Goal: Information Seeking & Learning: Check status

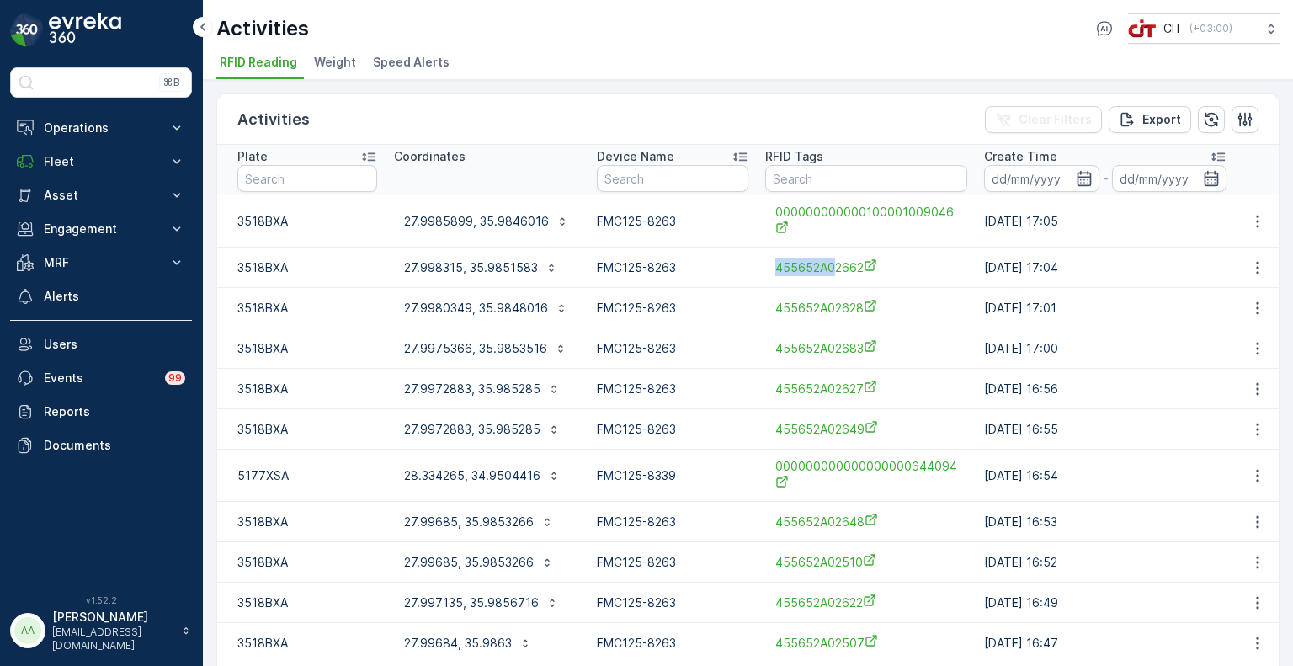
drag, startPoint x: 763, startPoint y: 265, endPoint x: 829, endPoint y: 275, distance: 67.3
click at [829, 275] on div "455652A02662" at bounding box center [866, 267] width 202 height 28
copy span "455652A0"
click at [800, 174] on input "text" at bounding box center [866, 178] width 202 height 27
paste input "455652A0"
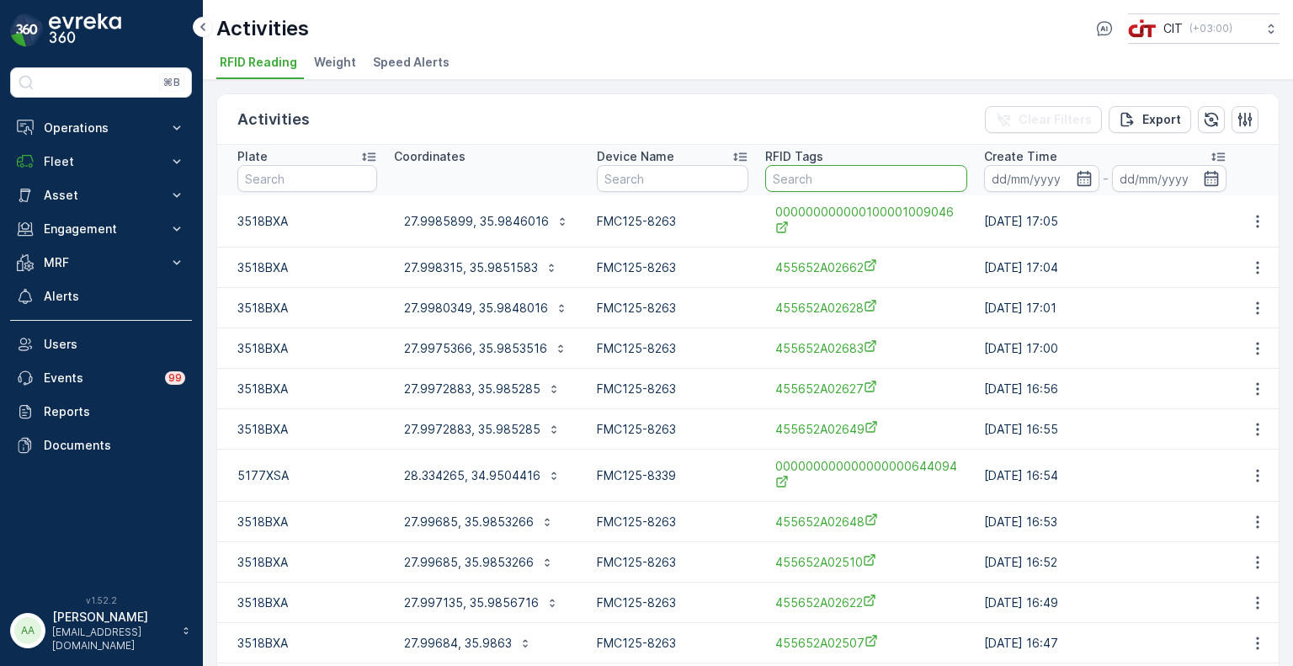
type input "455652A0"
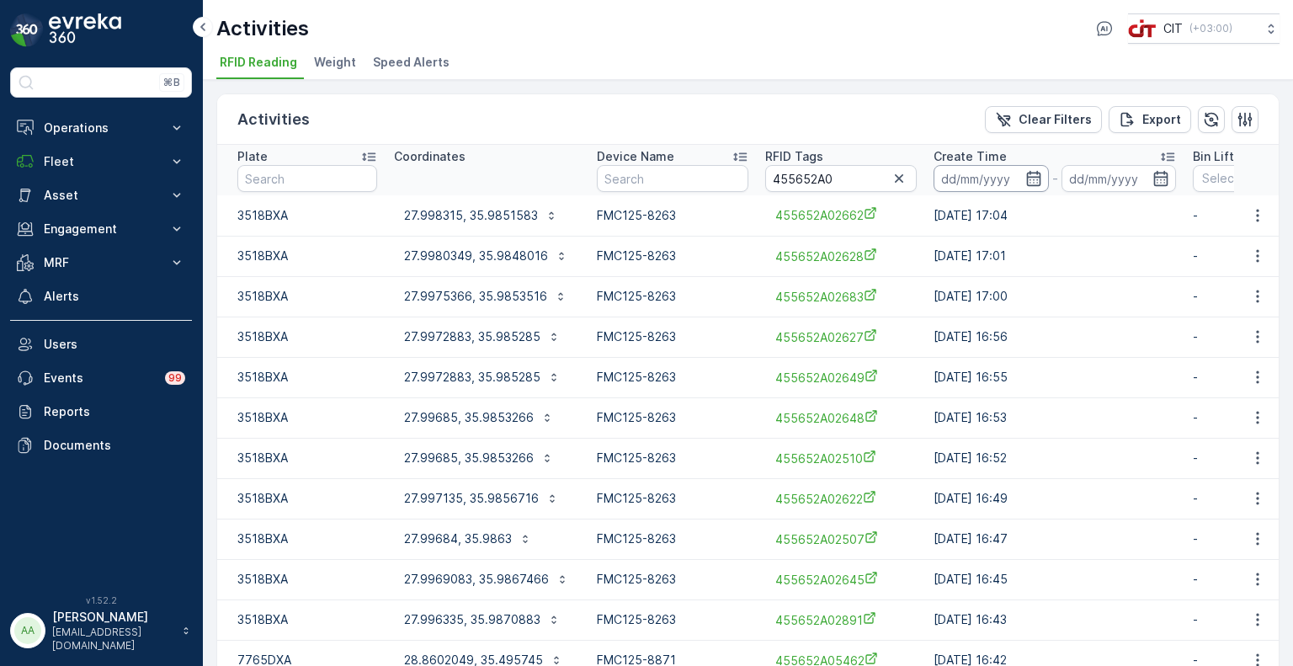
click at [980, 181] on input at bounding box center [991, 178] width 115 height 27
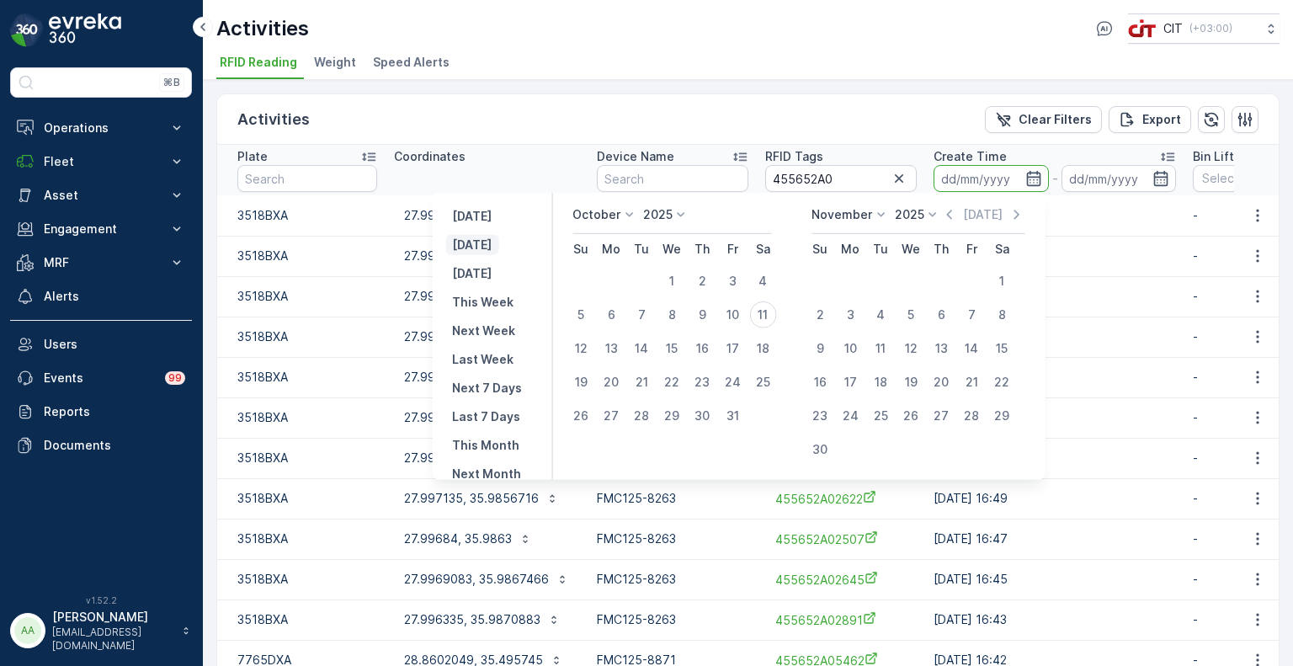
click at [472, 243] on p "Today" at bounding box center [472, 245] width 40 height 17
type input "11.10.2025"
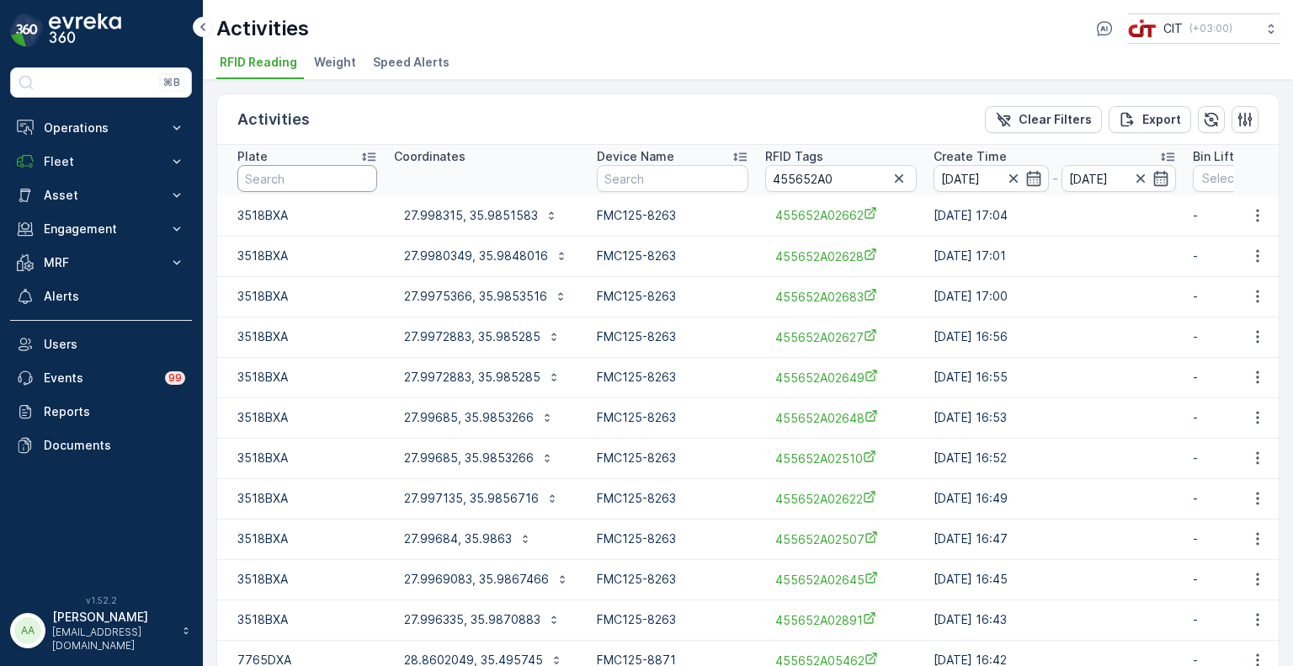
click at [320, 180] on input "text" at bounding box center [307, 178] width 140 height 27
type input "351"
click at [293, 179] on input "351" at bounding box center [307, 178] width 140 height 27
type input "3518"
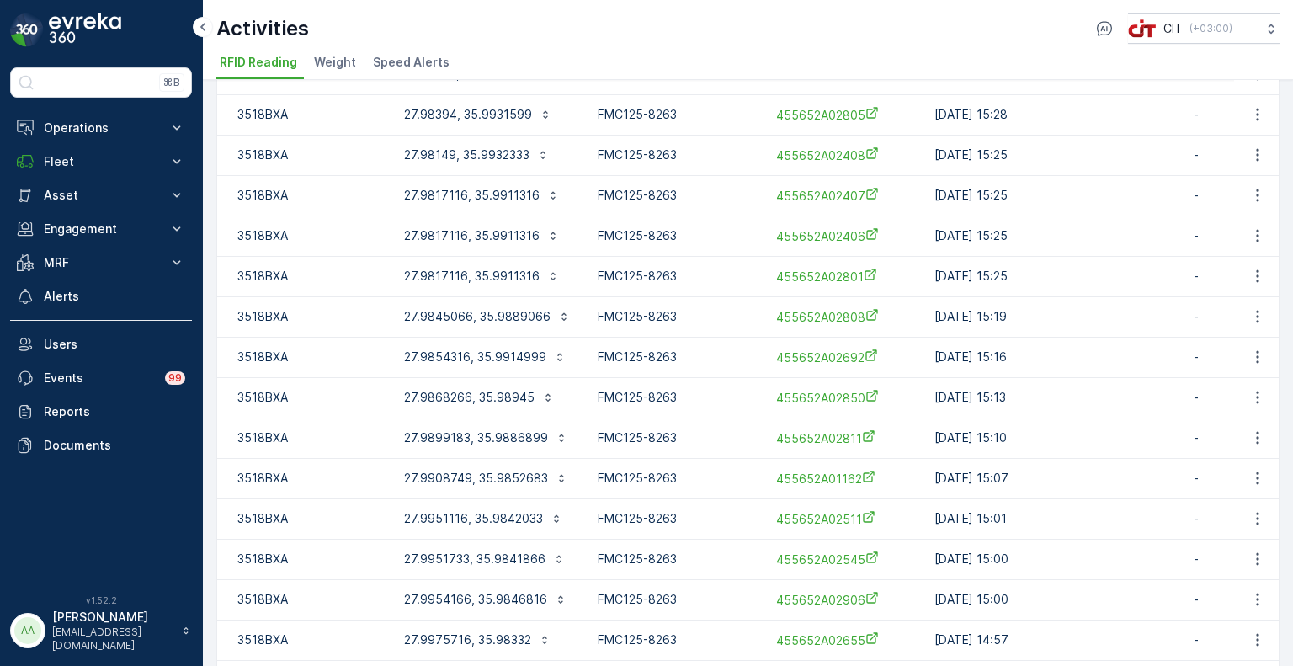
scroll to position [1619, 0]
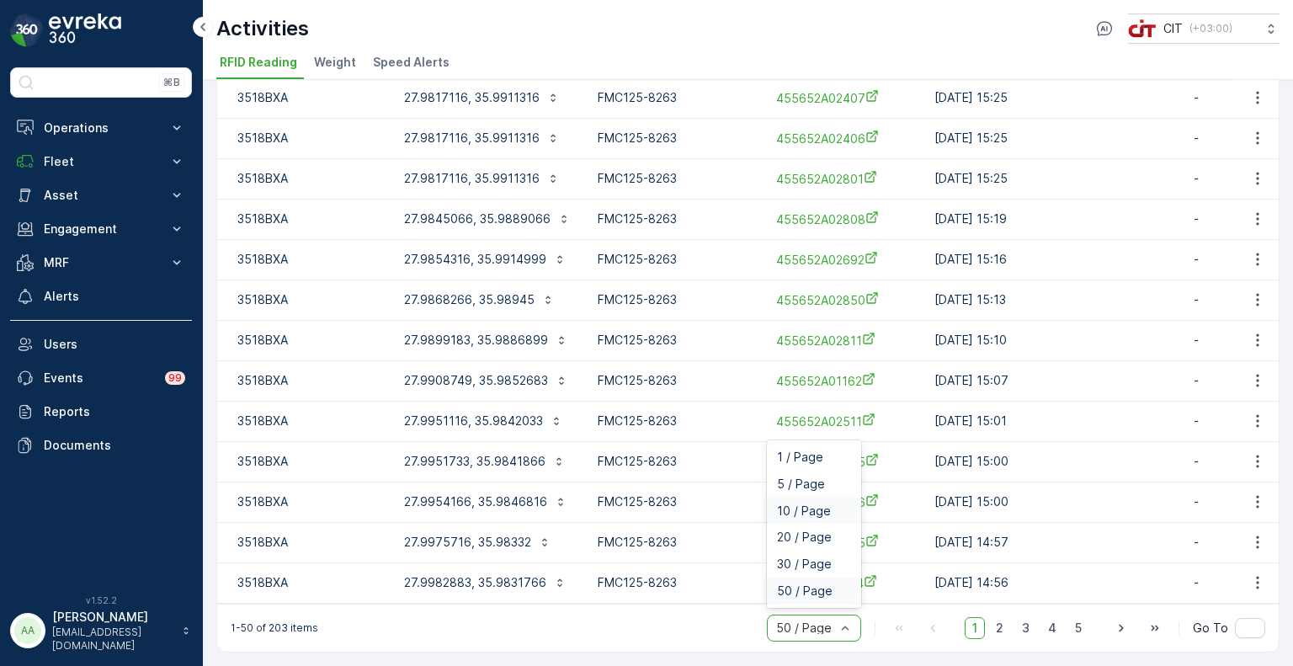
click at [805, 508] on span "10 / Page" at bounding box center [804, 510] width 54 height 13
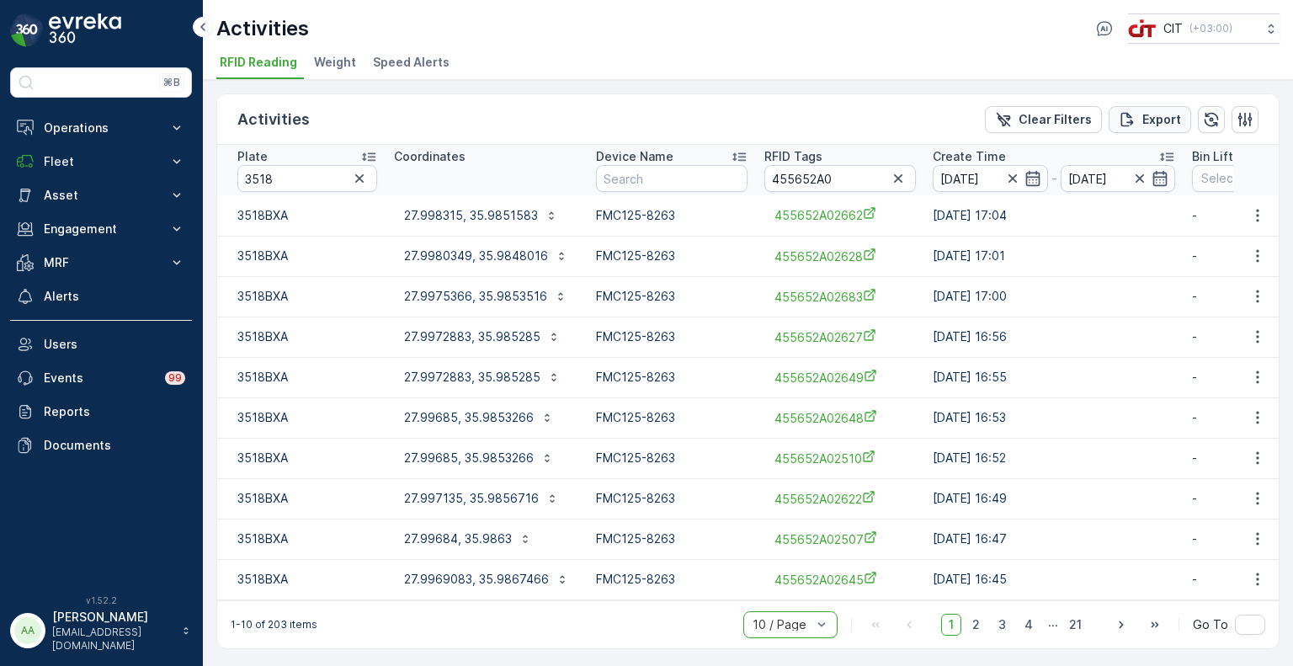
click at [1149, 115] on p "Export" at bounding box center [1162, 119] width 39 height 17
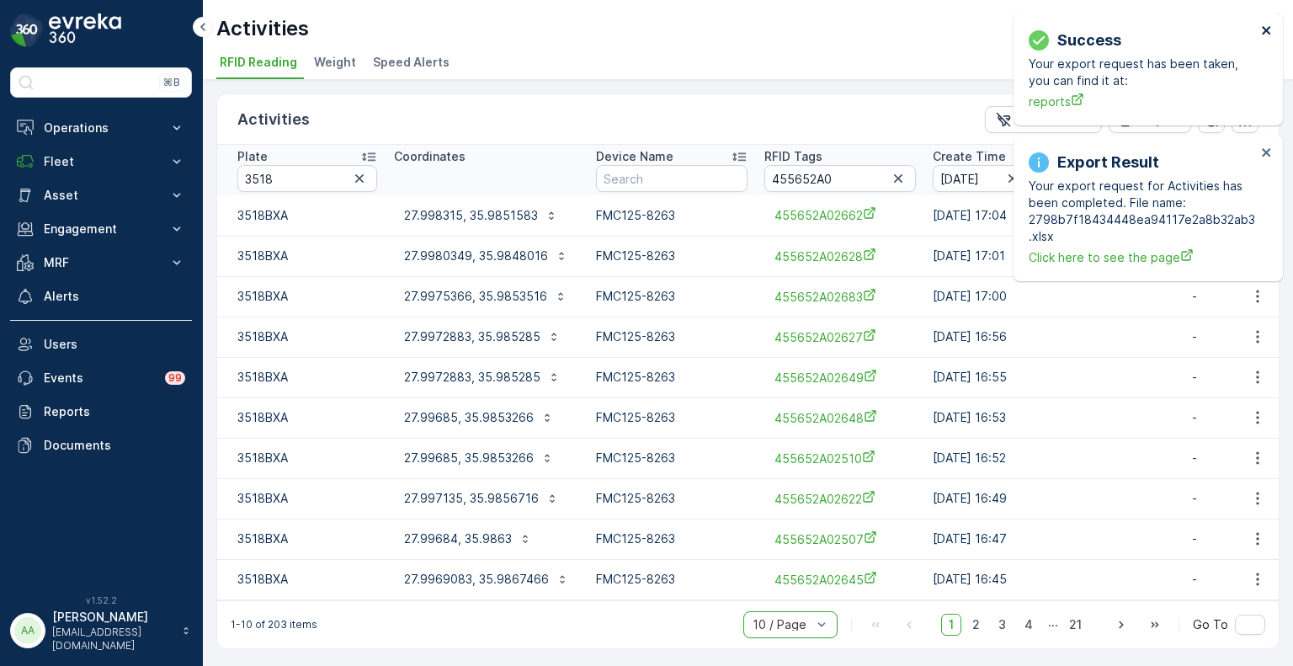
click at [1263, 29] on icon "close" at bounding box center [1266, 30] width 8 height 8
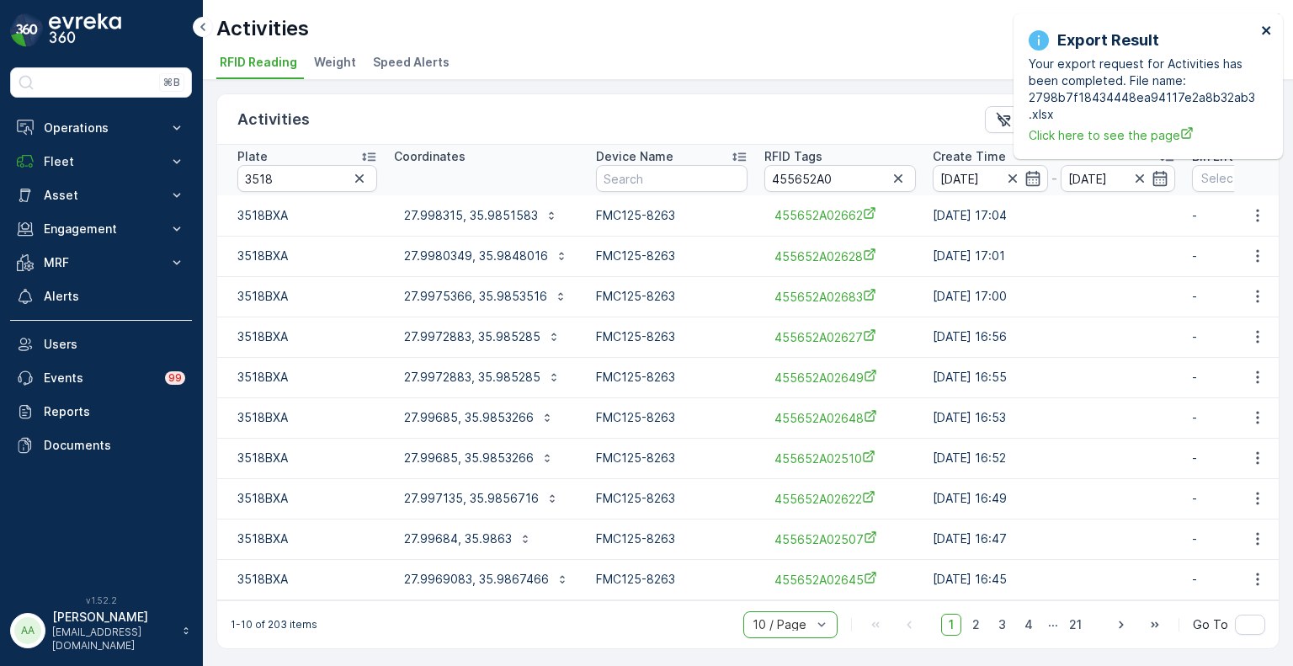
click at [1264, 29] on icon "close" at bounding box center [1267, 30] width 12 height 13
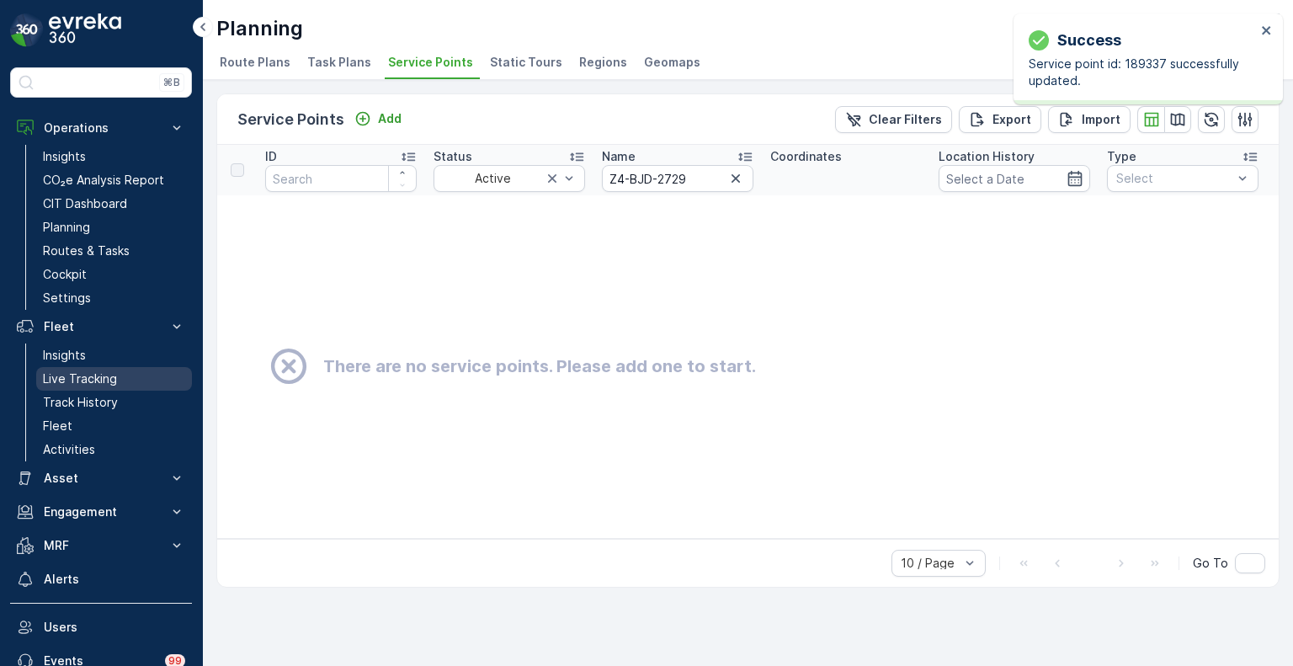
click at [72, 376] on p "Live Tracking" at bounding box center [80, 379] width 74 height 17
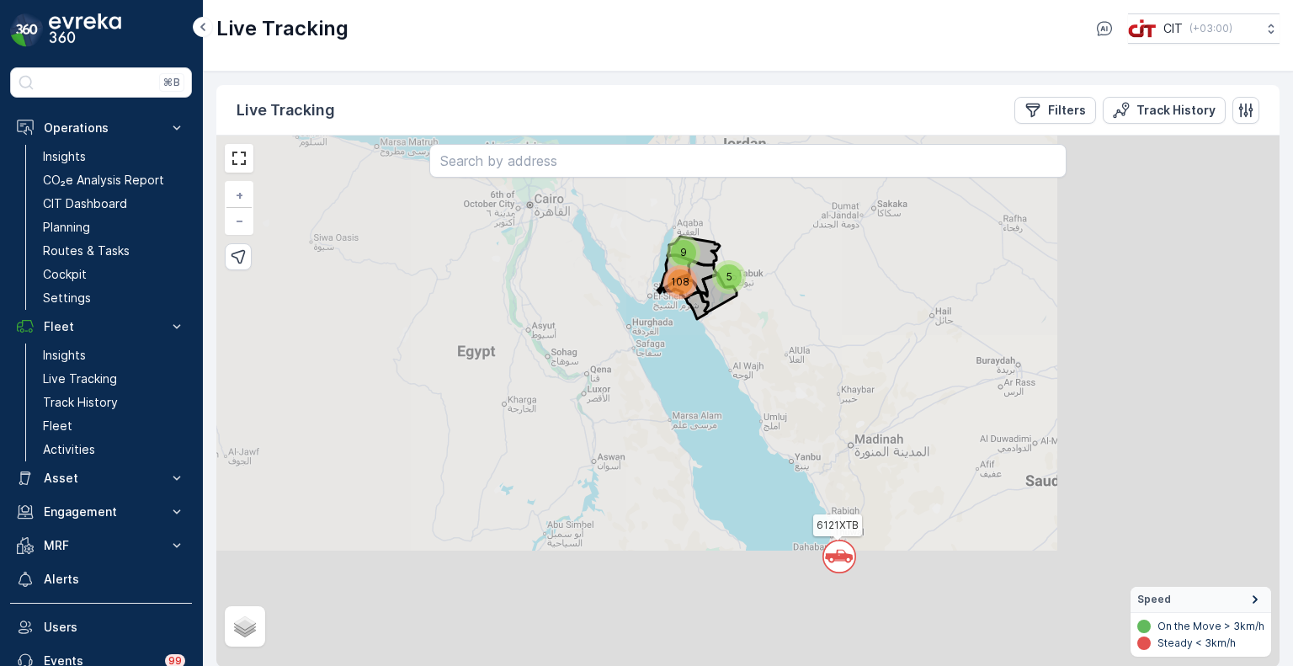
drag, startPoint x: 1074, startPoint y: 114, endPoint x: 1080, endPoint y: 131, distance: 17.8
click at [1075, 114] on p "Filters" at bounding box center [1067, 110] width 38 height 17
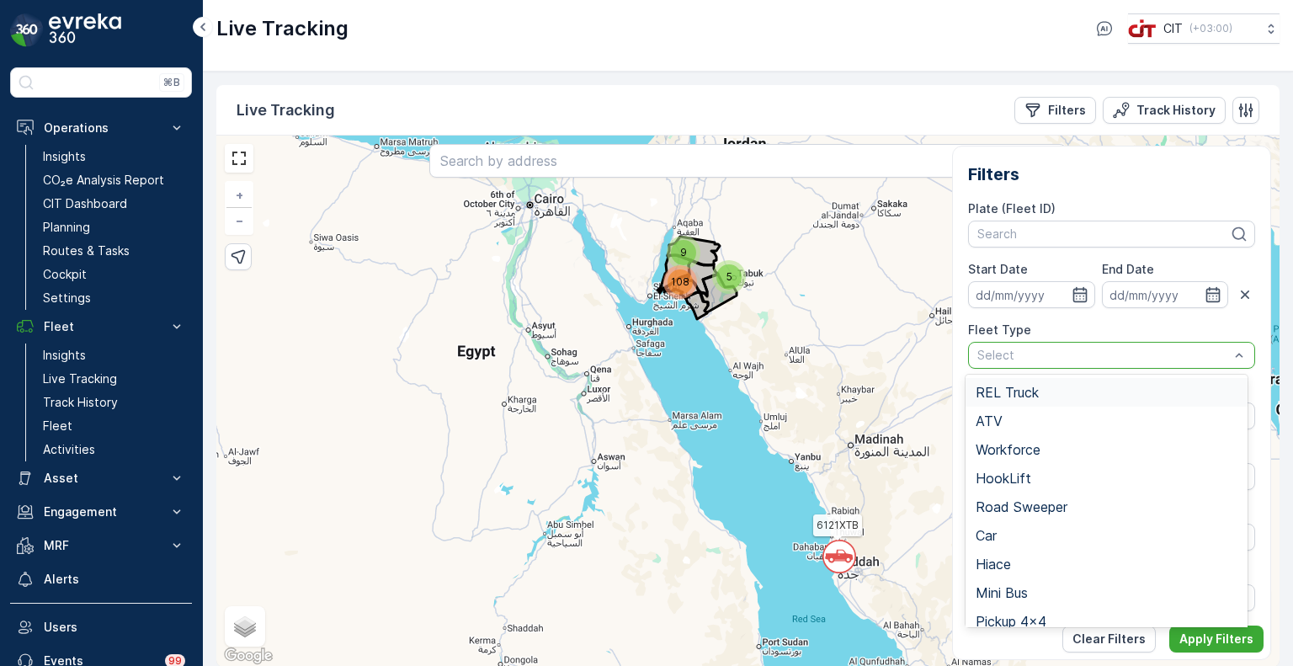
click at [1019, 393] on span "REL Truck" at bounding box center [1007, 392] width 63 height 15
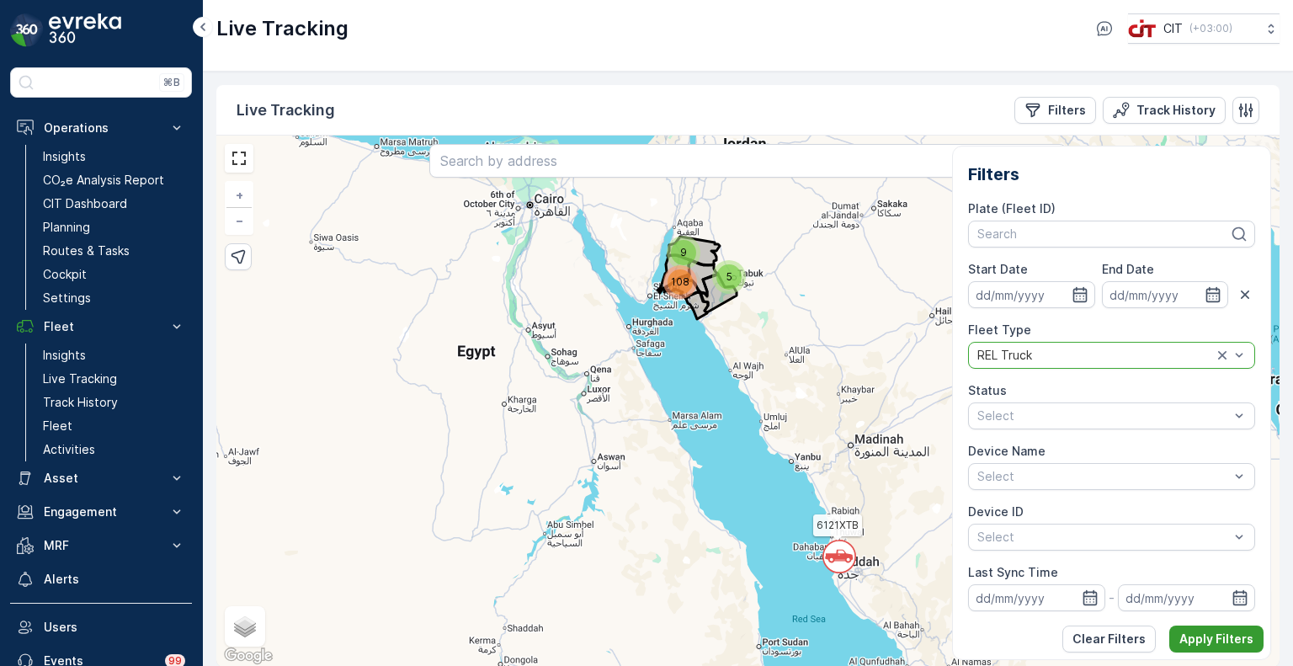
click at [1212, 646] on p "Apply Filters" at bounding box center [1217, 639] width 74 height 17
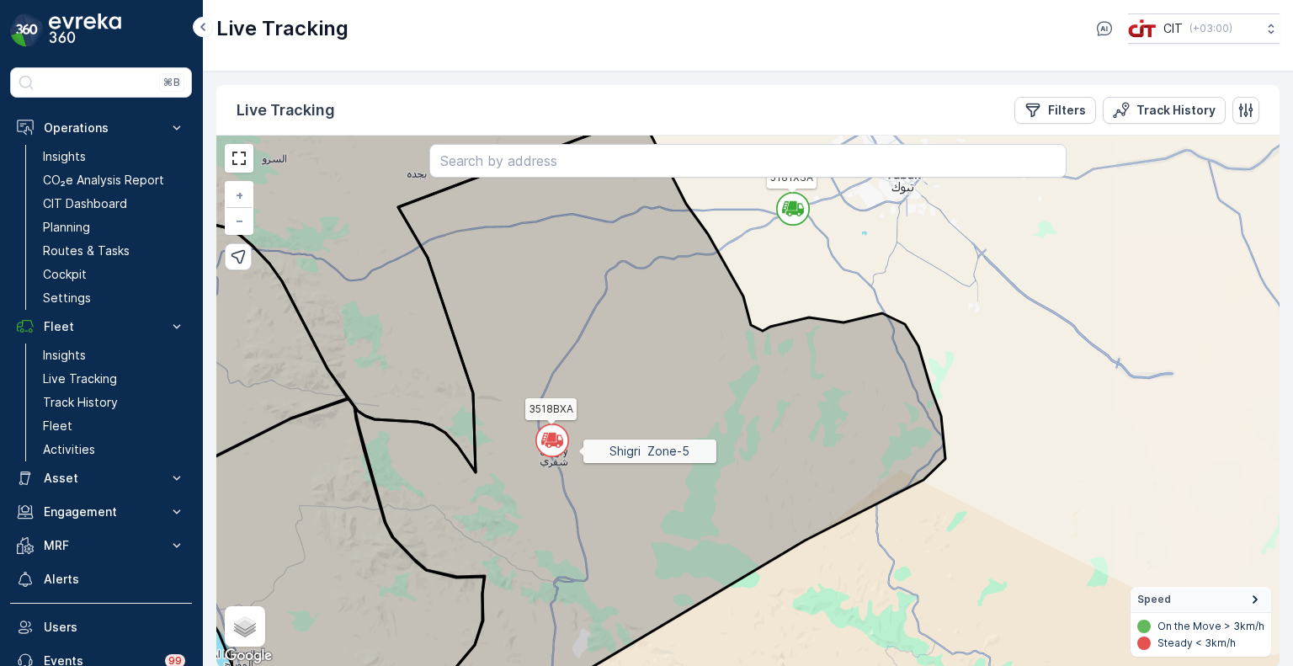
drag, startPoint x: 543, startPoint y: 502, endPoint x: 630, endPoint y: 415, distance: 122.7
click at [630, 415] on icon at bounding box center [650, 402] width 591 height 572
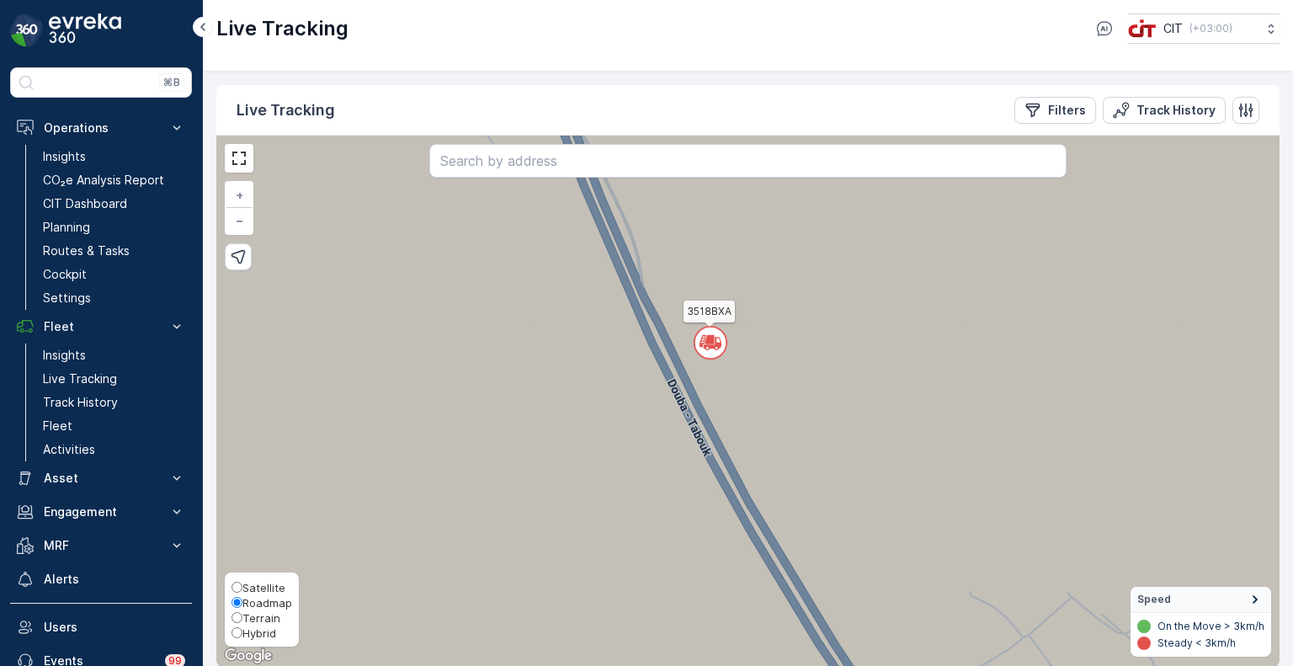
click at [242, 637] on span "Hybrid" at bounding box center [254, 632] width 45 height 13
click at [242, 637] on input "Hybrid" at bounding box center [237, 632] width 11 height 11
radio input "true"
